Goal: Task Accomplishment & Management: Manage account settings

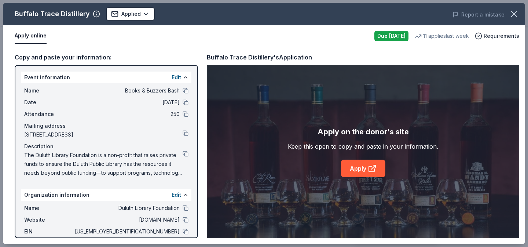
scroll to position [0, 692]
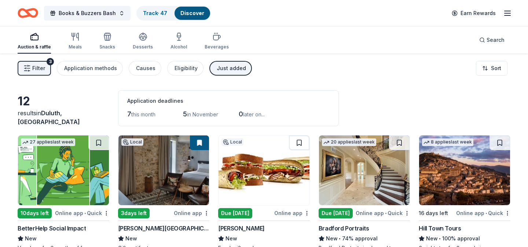
click at [225, 68] on div "Just added" at bounding box center [231, 68] width 29 height 9
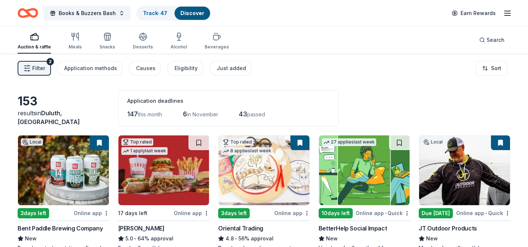
click at [46, 71] on button "Filter 2" at bounding box center [34, 68] width 33 height 15
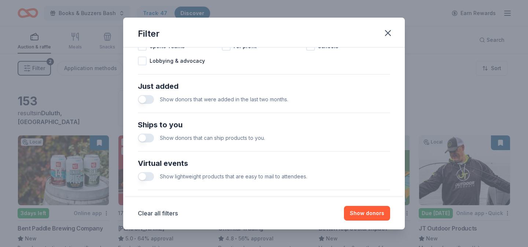
scroll to position [334, 0]
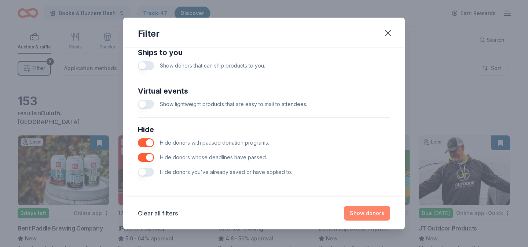
click at [369, 213] on button "Show donors" at bounding box center [367, 213] width 46 height 15
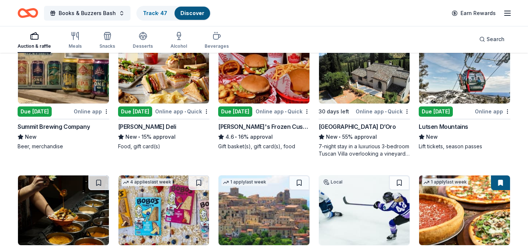
scroll to position [667, 0]
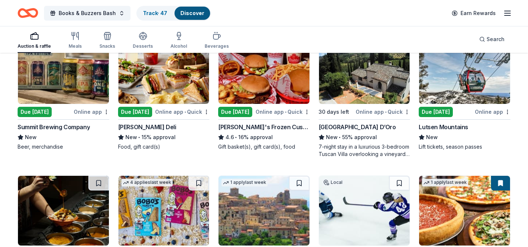
click at [474, 87] on img at bounding box center [464, 69] width 91 height 70
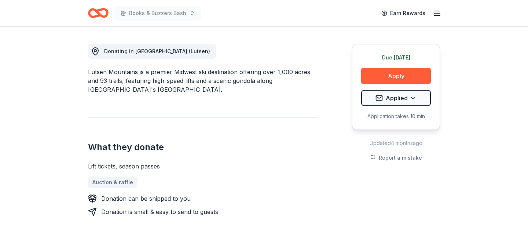
scroll to position [195, 0]
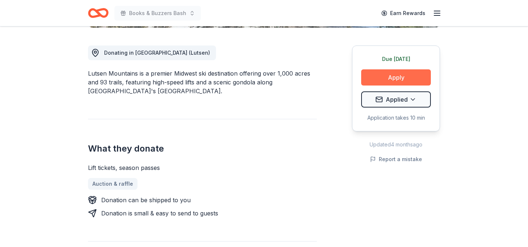
click at [393, 81] on button "Apply" at bounding box center [396, 77] width 70 height 16
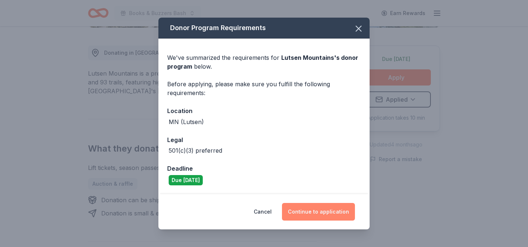
click at [338, 217] on button "Continue to application" at bounding box center [318, 212] width 73 height 18
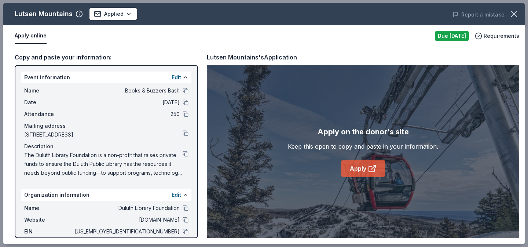
click at [363, 175] on link "Apply" at bounding box center [363, 168] width 44 height 18
click at [516, 12] on icon "button" at bounding box center [513, 13] width 5 height 5
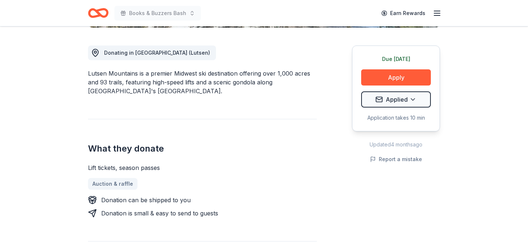
click at [265, 108] on div "Donating in [GEOGRAPHIC_DATA] (Lutsen) Lutsen Mountains is a premier Midwest sk…" at bounding box center [202, 223] width 229 height 390
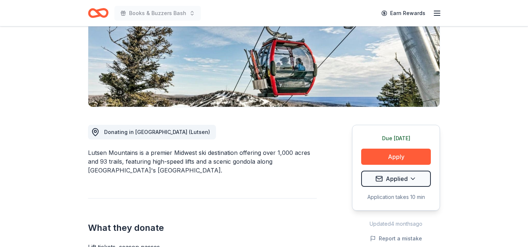
scroll to position [0, 0]
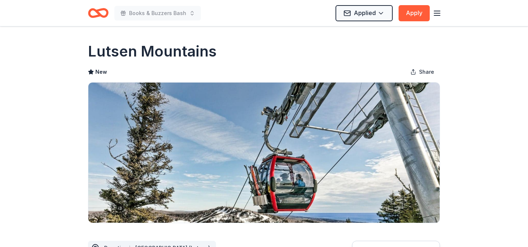
click at [98, 14] on icon "Home" at bounding box center [101, 12] width 11 height 7
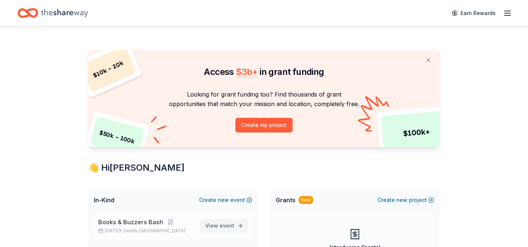
click at [221, 222] on span "View event" at bounding box center [219, 225] width 29 height 9
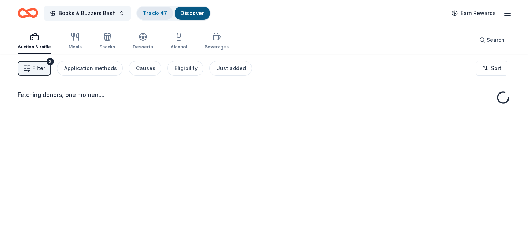
click at [148, 18] on div "Track · 47" at bounding box center [155, 13] width 36 height 13
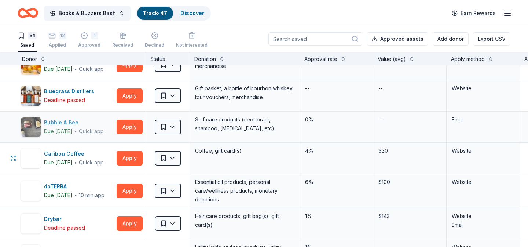
scroll to position [114, 0]
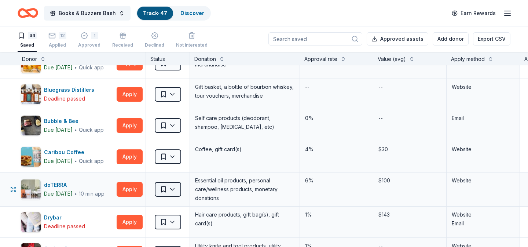
click at [175, 187] on html "Books & Buzzers Bash Track · 47 Discover Earn Rewards 34 Saved 12 Applied 1 App…" at bounding box center [264, 123] width 528 height 247
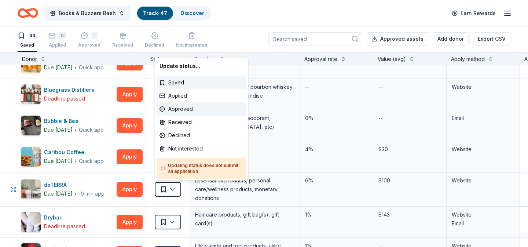
click at [175, 110] on div "Approved" at bounding box center [202, 108] width 90 height 13
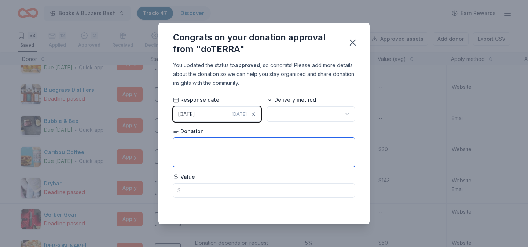
click at [236, 165] on textarea at bounding box center [264, 151] width 182 height 29
drag, startPoint x: 191, startPoint y: 147, endPoint x: 171, endPoint y: 145, distance: 20.6
click at [171, 145] on div "You updated the status to approved , so congrats! Please add more details about…" at bounding box center [263, 142] width 211 height 163
click at [208, 144] on textarea "doTERRA merchandise Basket" at bounding box center [264, 151] width 182 height 29
type textarea "doTERRA Merchandise Basket"
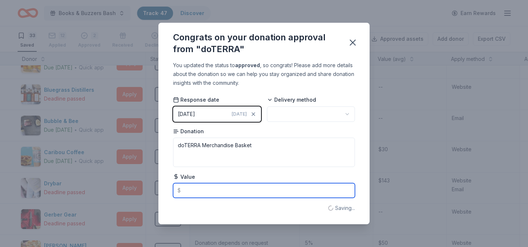
click at [208, 191] on input "text" at bounding box center [264, 190] width 182 height 15
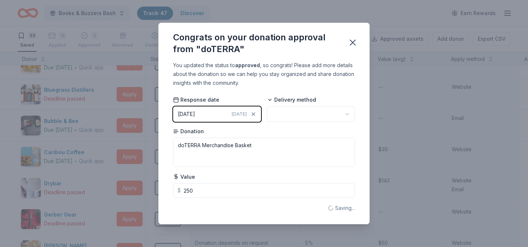
type input "250.00"
click at [301, 116] on html "Books & Buzzers Bash Track · 47 Discover Earn Rewards 33 Saved 12 Applied 2 App…" at bounding box center [264, 123] width 528 height 247
click at [355, 45] on icon "button" at bounding box center [352, 42] width 5 height 5
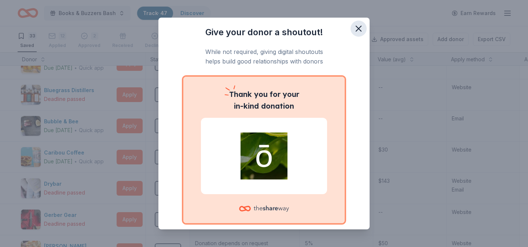
click at [354, 29] on icon "button" at bounding box center [358, 28] width 10 height 10
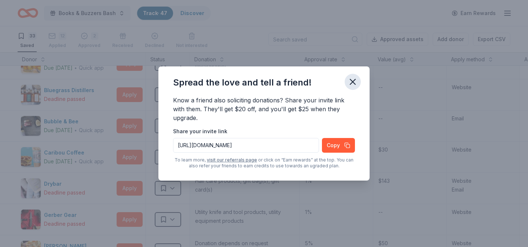
click at [355, 83] on icon "button" at bounding box center [352, 82] width 10 height 10
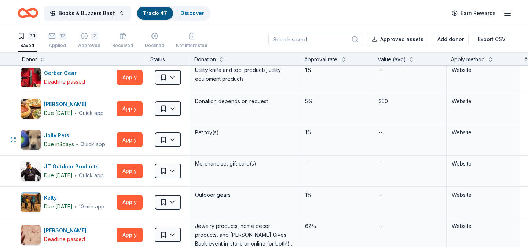
scroll to position [259, 0]
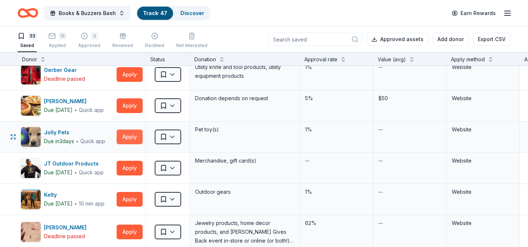
click at [134, 137] on button "Apply" at bounding box center [130, 136] width 26 height 15
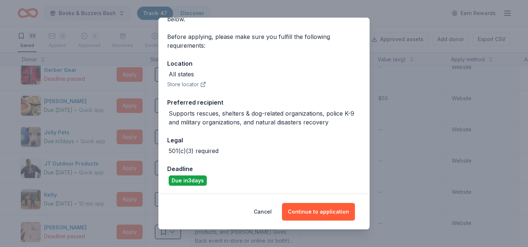
scroll to position [0, 0]
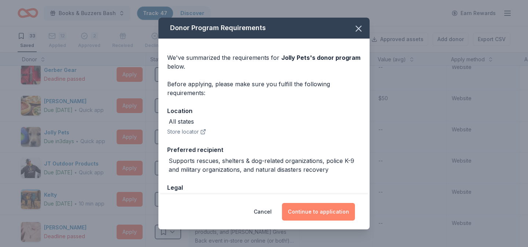
click at [309, 207] on button "Continue to application" at bounding box center [318, 212] width 73 height 18
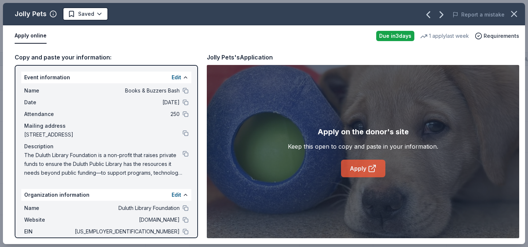
click at [363, 172] on link "Apply" at bounding box center [363, 168] width 44 height 18
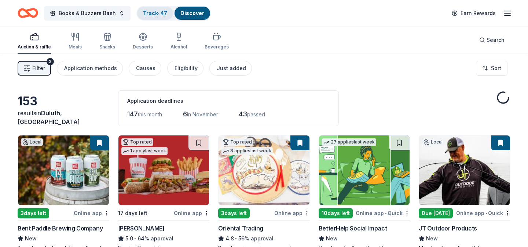
drag, startPoint x: 155, startPoint y: 0, endPoint x: 151, endPoint y: 14, distance: 14.0
click at [151, 14] on link "Track · 47" at bounding box center [155, 13] width 24 height 6
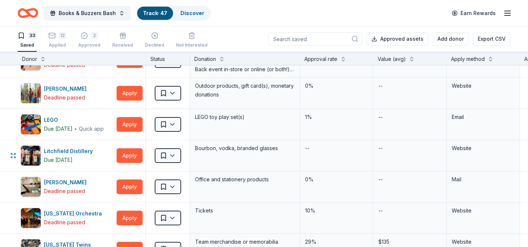
scroll to position [436, 0]
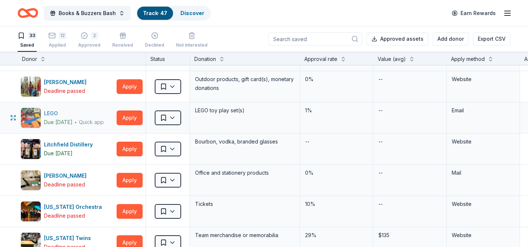
click at [73, 118] on div "Due [DATE]" at bounding box center [58, 122] width 29 height 9
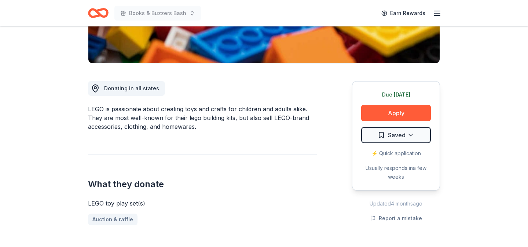
scroll to position [180, 0]
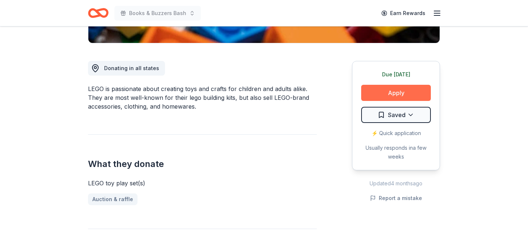
click at [374, 93] on button "Apply" at bounding box center [396, 93] width 70 height 16
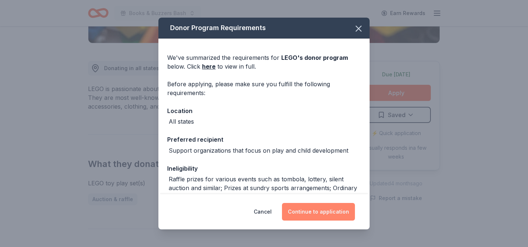
click at [317, 210] on button "Continue to application" at bounding box center [318, 212] width 73 height 18
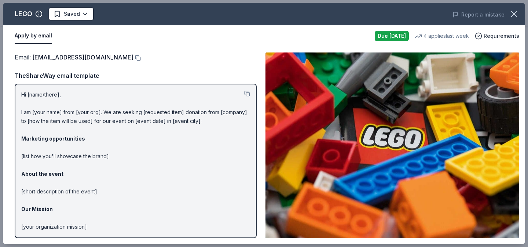
click at [97, 135] on p "Hi [name/there], I am [your name] from [your org]. We are seeking [requested it…" at bounding box center [135, 182] width 229 height 185
click at [89, 104] on p "Hi [name/there], I am [your name] from [your org]. We are seeking [requested it…" at bounding box center [135, 182] width 229 height 185
click at [133, 58] on button at bounding box center [136, 58] width 7 height 6
click at [154, 166] on p "Hi [name/there], I am [your name] from [your org]. We are seeking [requested it…" at bounding box center [135, 182] width 229 height 185
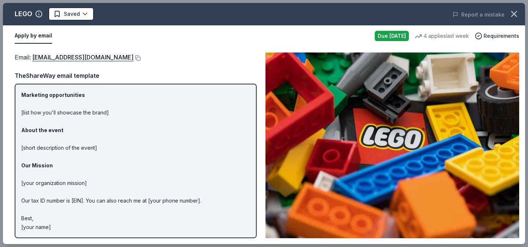
scroll to position [0, 0]
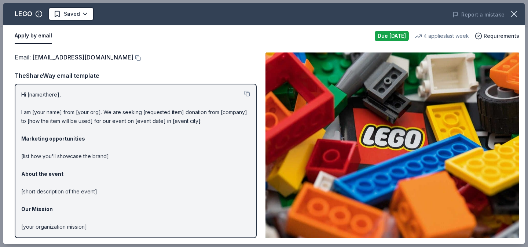
click at [228, 46] on div "Apply by email Due tomorrow 4 applies last week Requirements" at bounding box center [264, 35] width 522 height 21
click at [502, 34] on span "Requirements" at bounding box center [501, 36] width 36 height 9
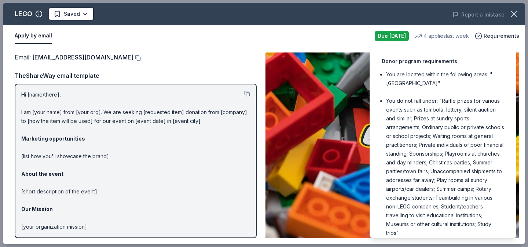
click at [458, 147] on li "You do not fall under: "Raffle prizes for various events such as tombola, lotte…" at bounding box center [445, 166] width 118 height 141
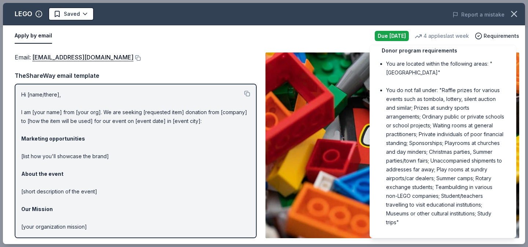
scroll to position [11, 0]
click at [200, 65] on div "Email : charity@lego.com TheShareWay email template Hi [name/there], I am [your…" at bounding box center [136, 144] width 242 height 185
